Goal: Information Seeking & Learning: Learn about a topic

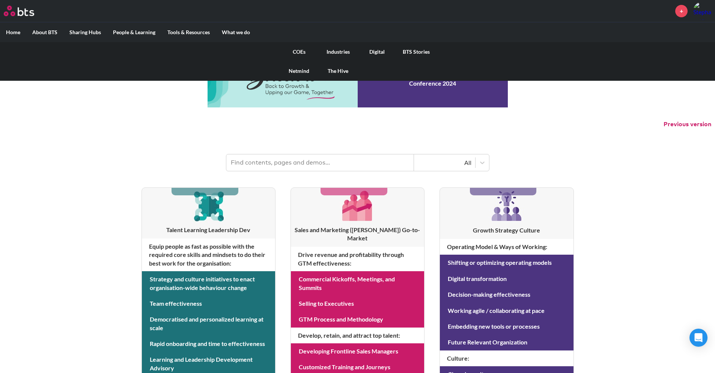
click at [297, 53] on link "COEs" at bounding box center [299, 52] width 39 height 20
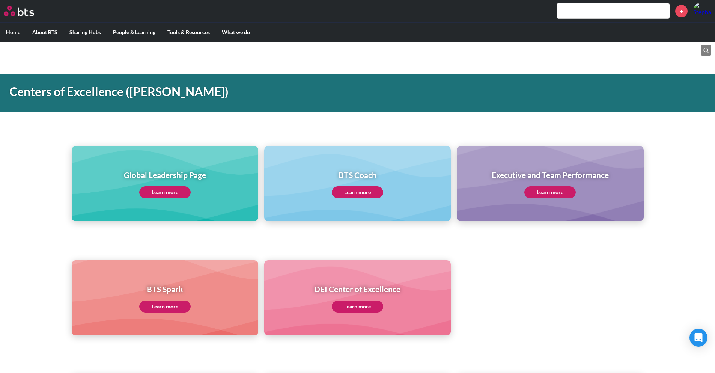
click at [178, 187] on link "Learn more" at bounding box center [164, 192] width 51 height 12
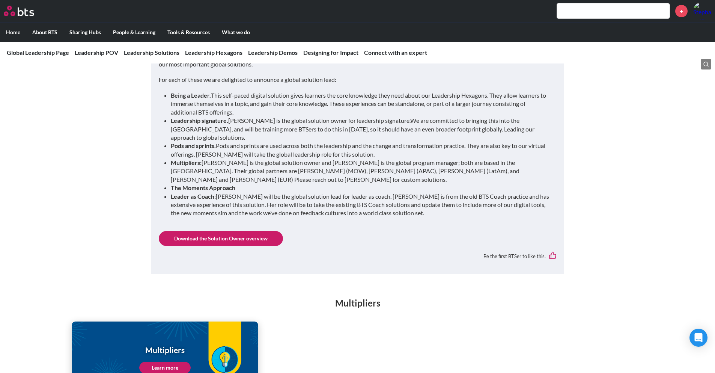
scroll to position [864, 0]
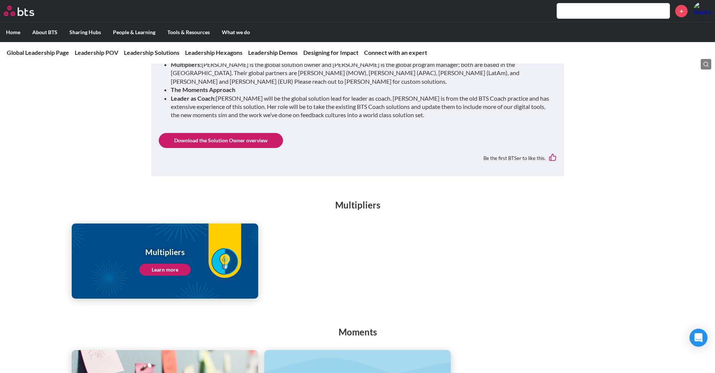
click at [169, 264] on link "Learn more" at bounding box center [164, 270] width 51 height 12
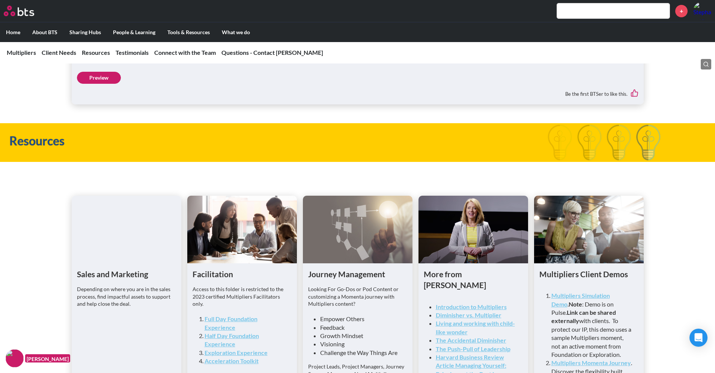
scroll to position [1877, 0]
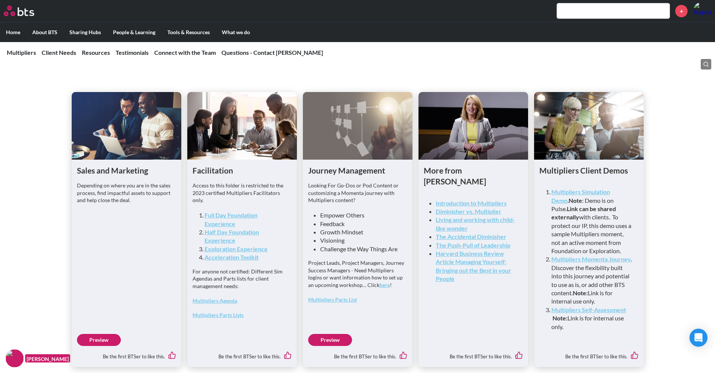
click at [232, 252] on link "Exploration Experience" at bounding box center [236, 248] width 63 height 7
